Goal: Transaction & Acquisition: Purchase product/service

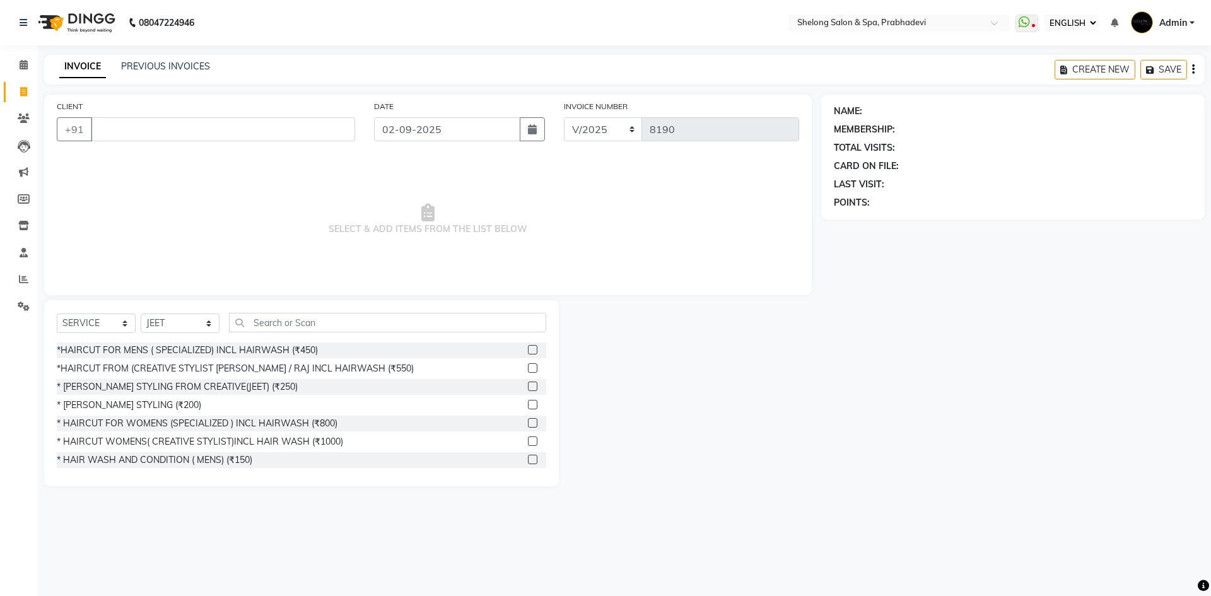
select select "ec"
select select "service"
select select "16092"
click at [212, 368] on div "*HAIRCUT FROM (CREATIVE STYLIST [PERSON_NAME] / RAJ INCL HAIRWASH (₹550)" at bounding box center [235, 368] width 357 height 13
checkbox input "false"
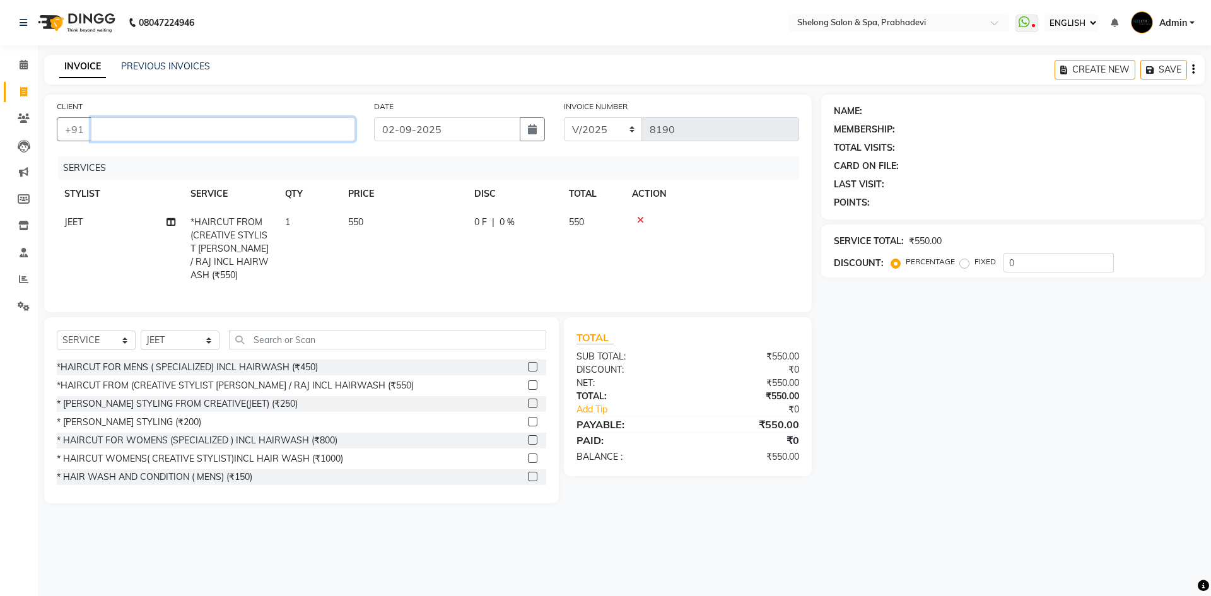
click at [261, 131] on input "CLIENT" at bounding box center [223, 129] width 264 height 24
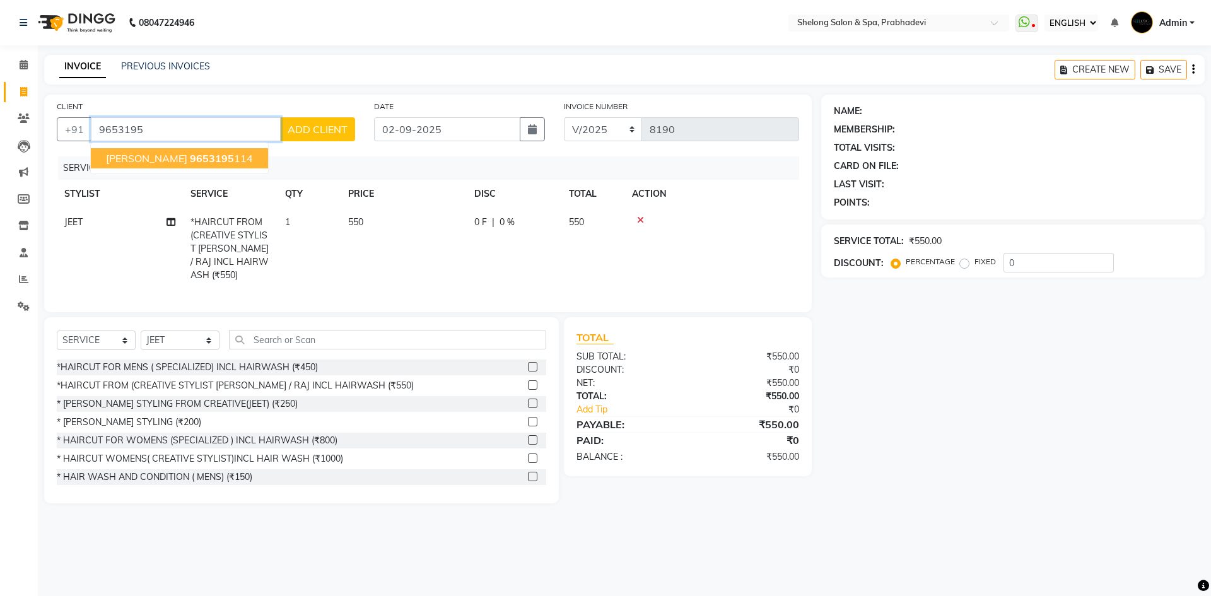
click at [250, 160] on ngb-highlight "9653195 114" at bounding box center [221, 158] width 63 height 13
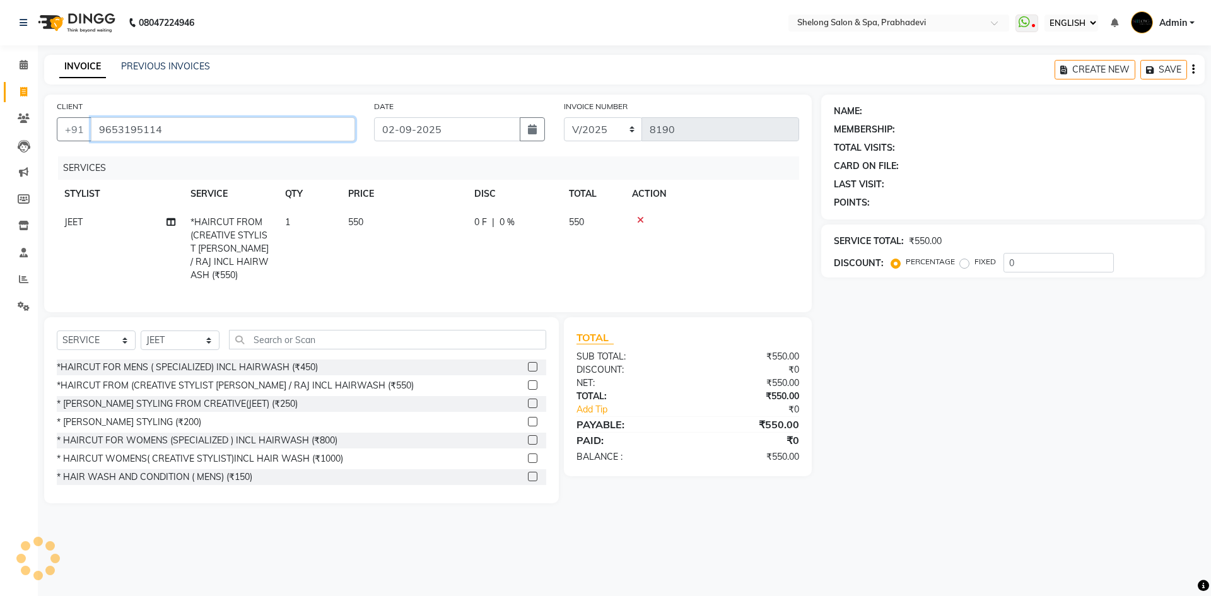
type input "9653195114"
select select "1: Object"
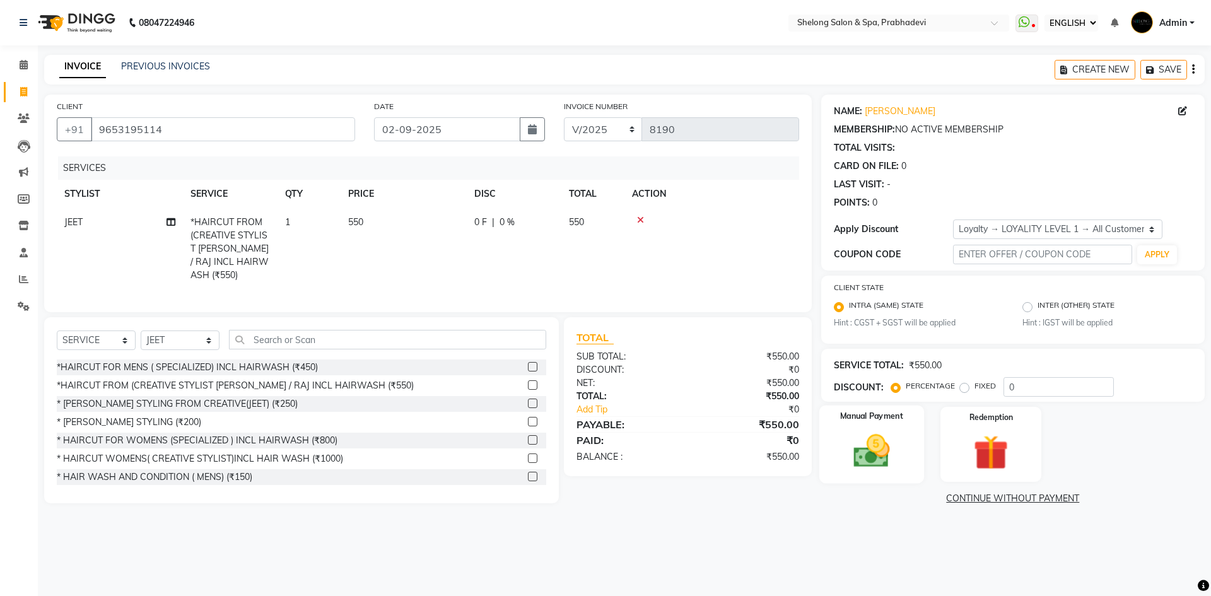
click at [871, 424] on div "Manual Payment" at bounding box center [870, 444] width 105 height 78
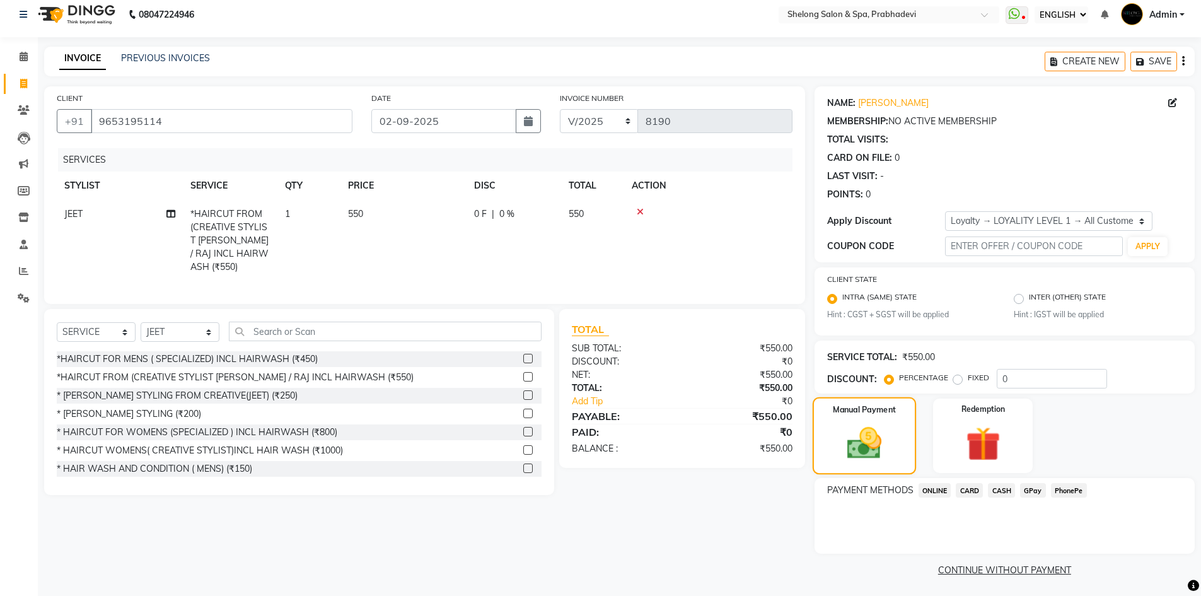
scroll to position [11, 0]
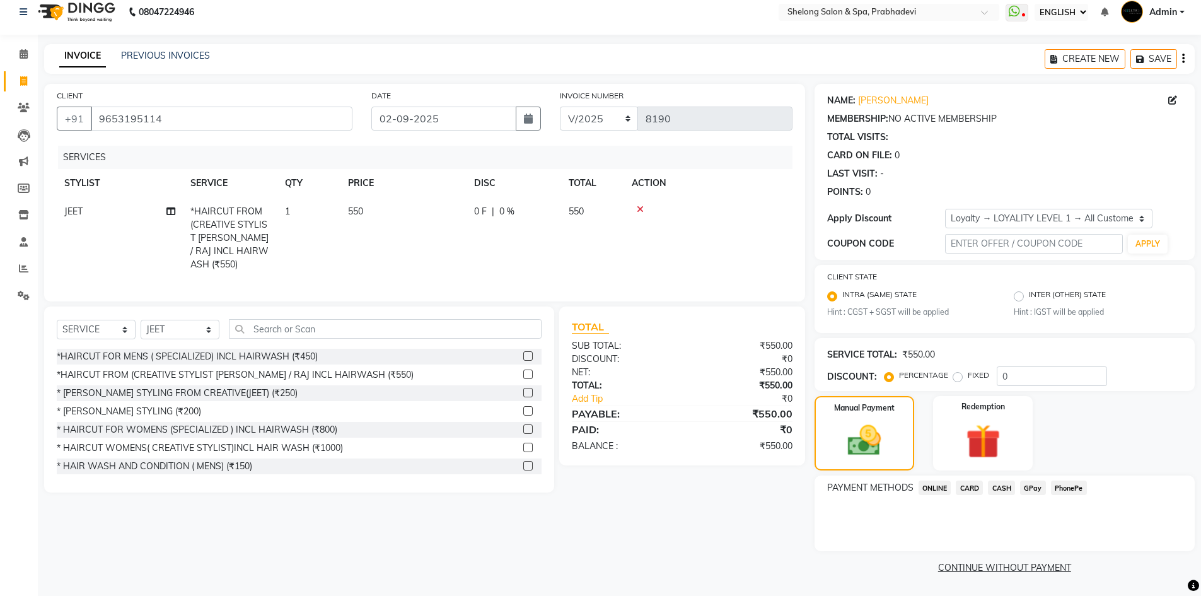
click at [1008, 487] on span "CASH" at bounding box center [1001, 487] width 27 height 15
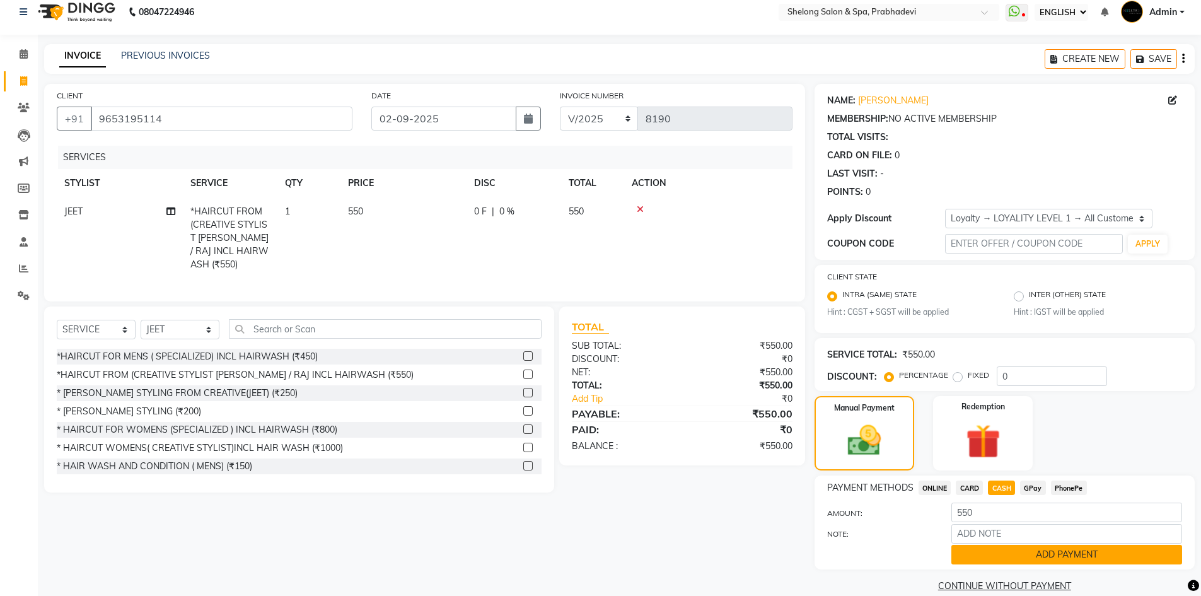
click at [1008, 560] on button "ADD PAYMENT" at bounding box center [1066, 555] width 231 height 20
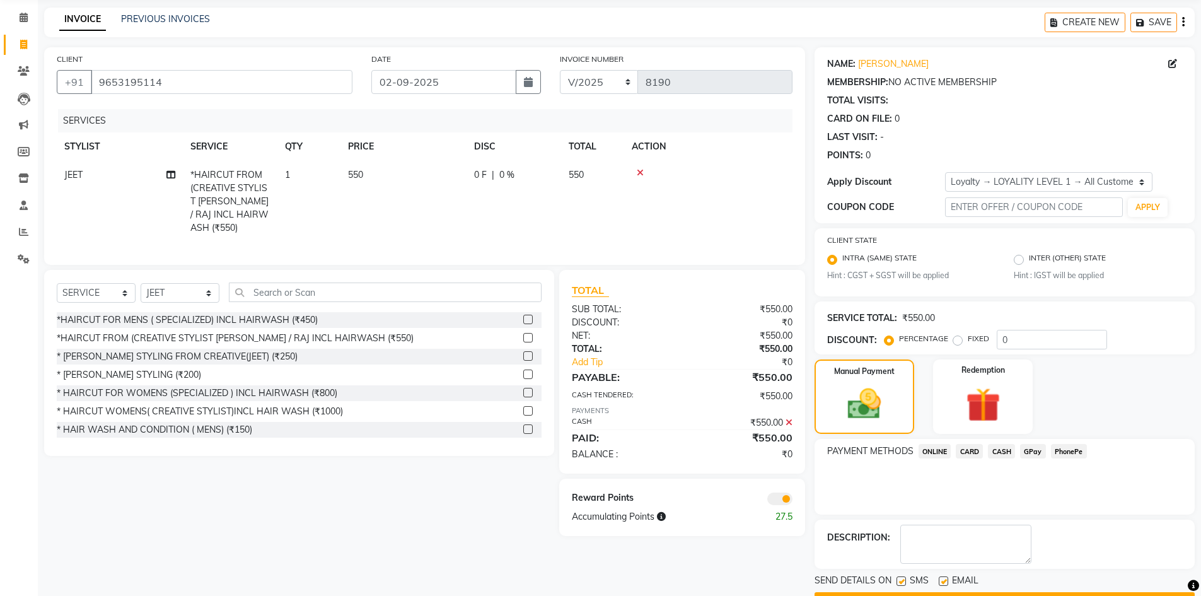
scroll to position [82, 0]
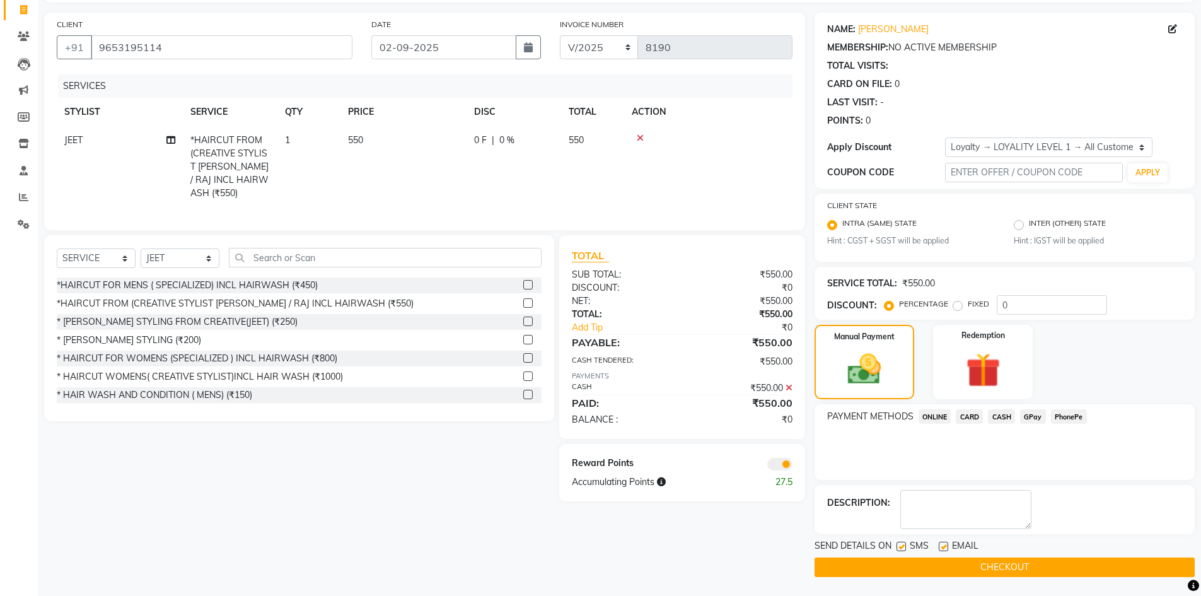
click at [1002, 567] on button "CHECKOUT" at bounding box center [1005, 567] width 380 height 20
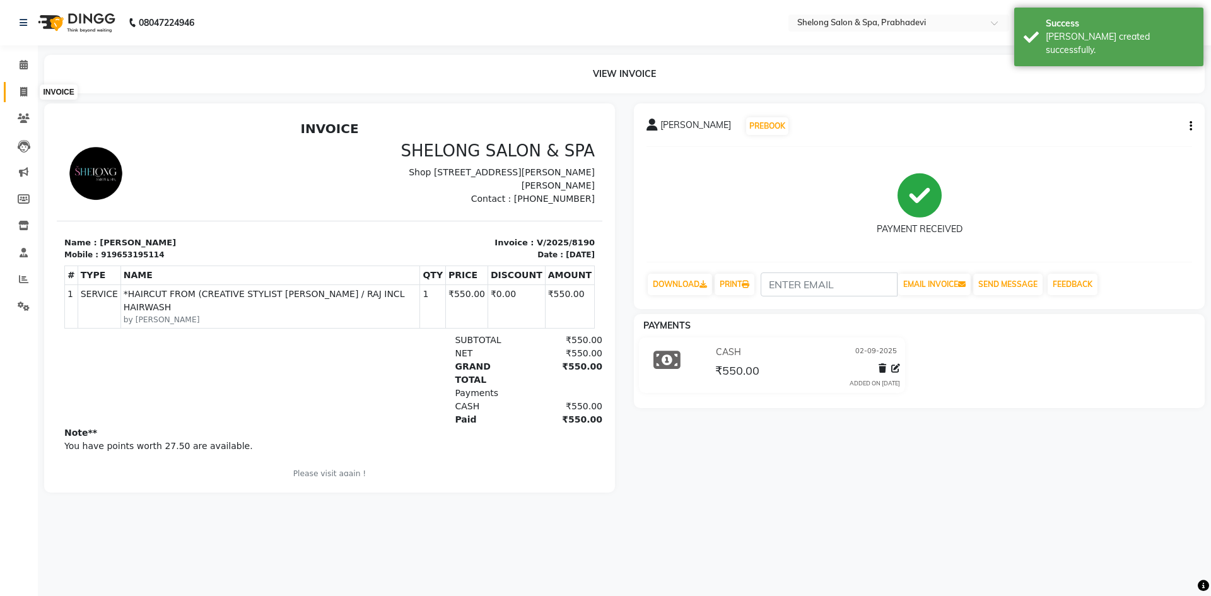
click at [25, 87] on icon at bounding box center [23, 91] width 7 height 9
select select "service"
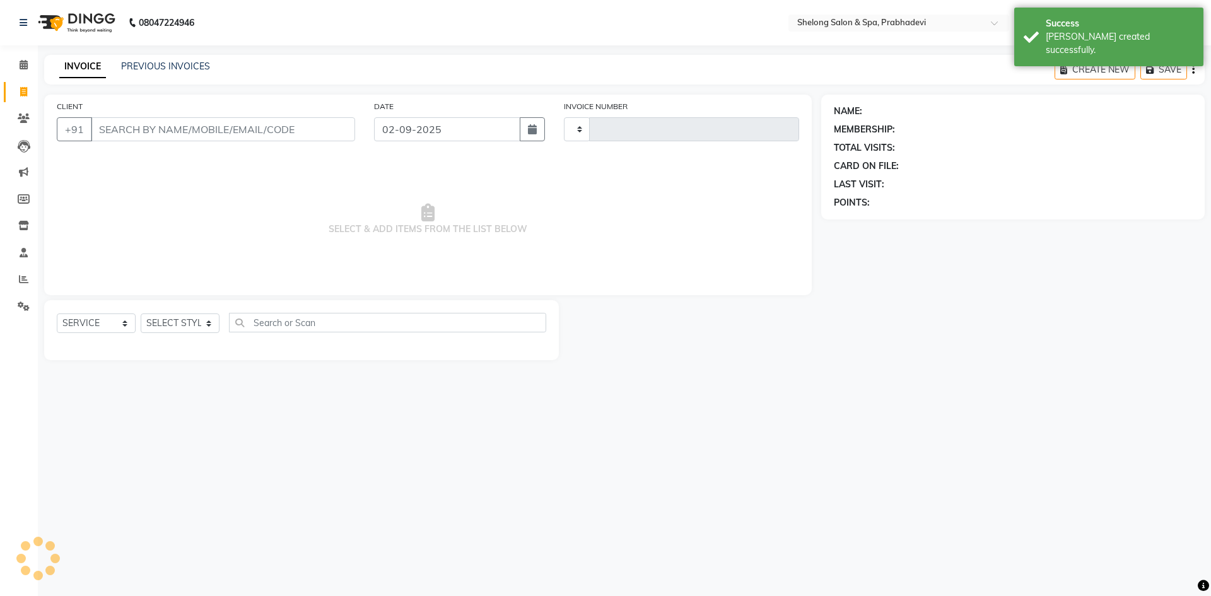
type input "8191"
select select "3475"
select select "16092"
